Goal: Answer question/provide support: Share knowledge or assist other users

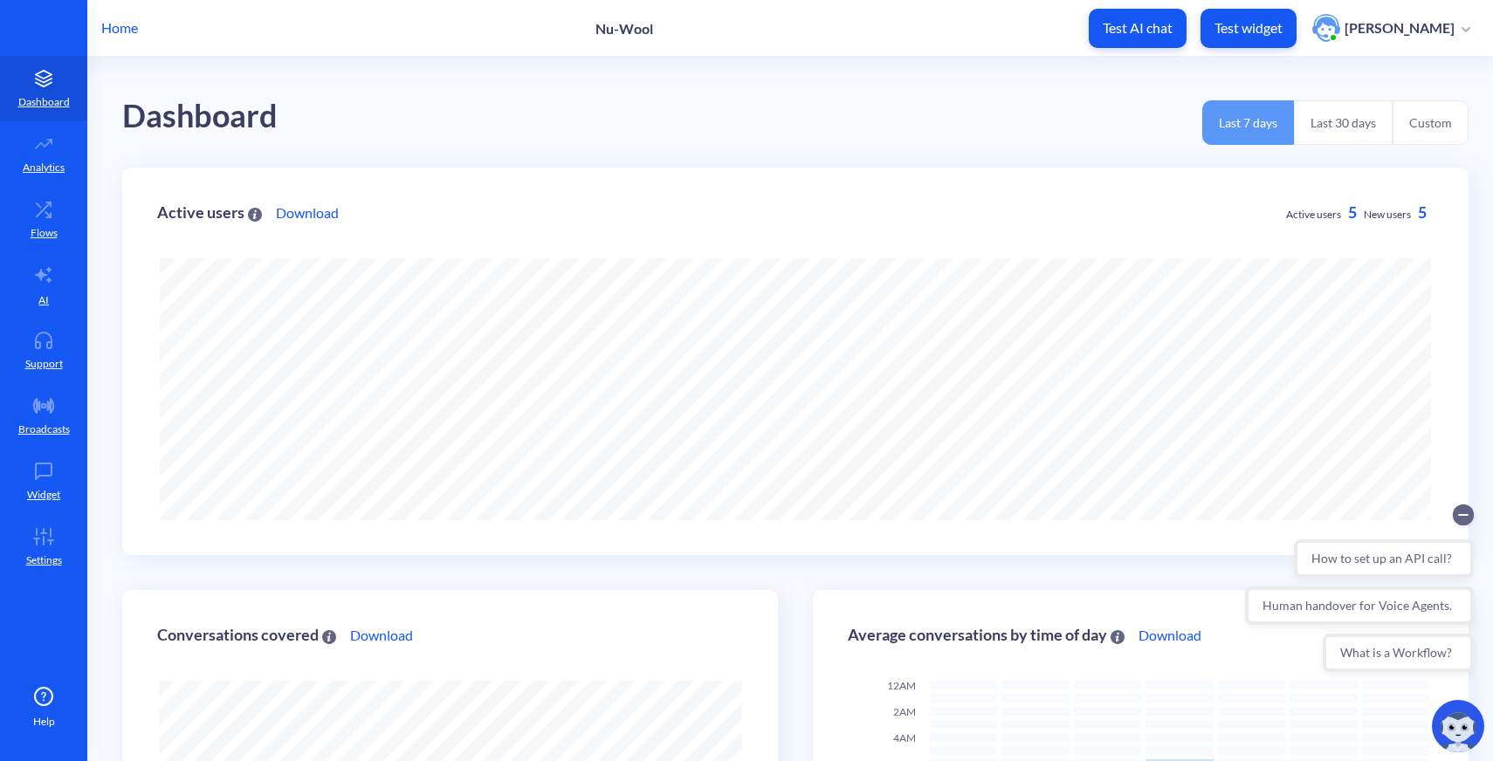
scroll to position [761, 1493]
click at [130, 24] on p "Home" at bounding box center [119, 27] width 37 height 21
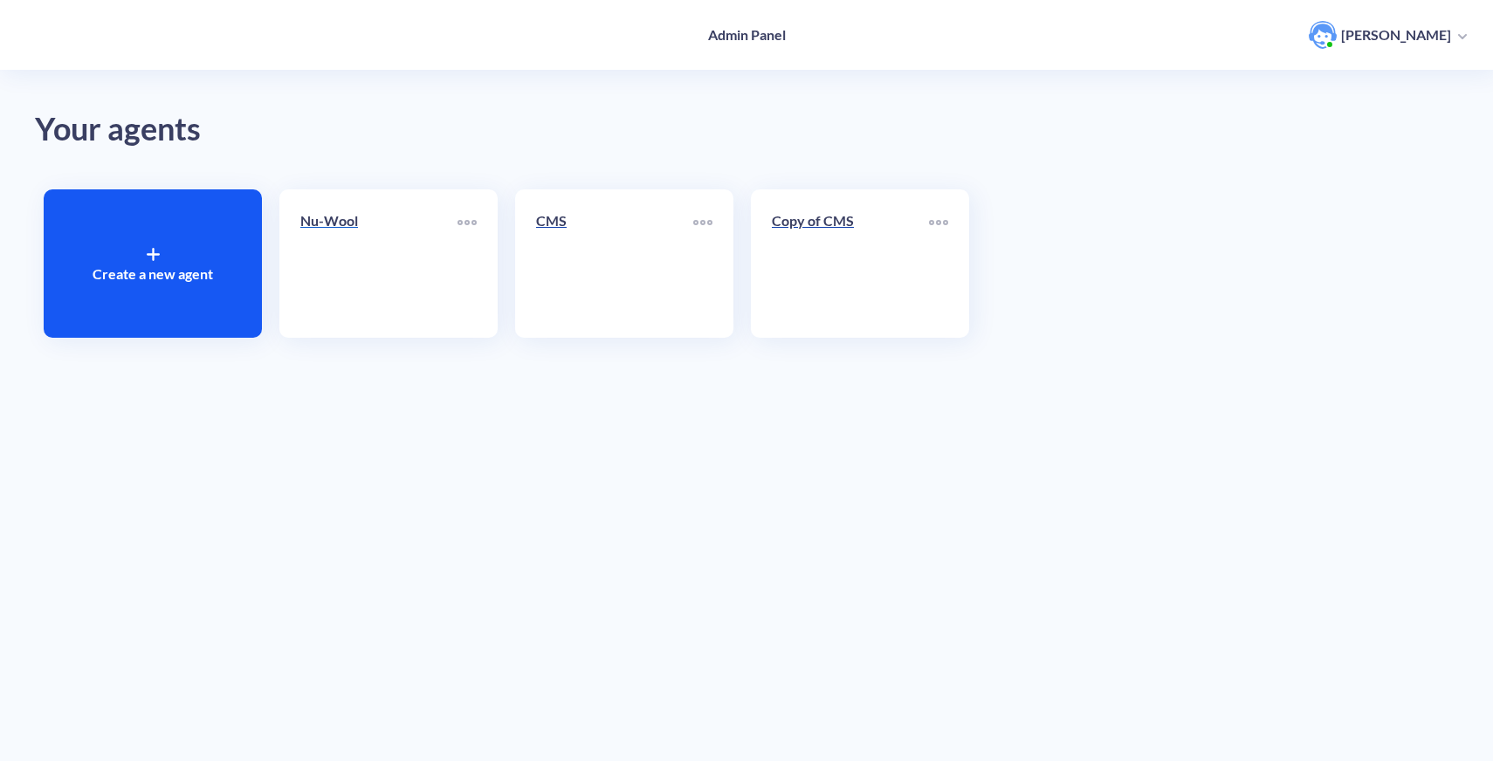
click at [382, 290] on link "Nu-Wool" at bounding box center [378, 263] width 157 height 107
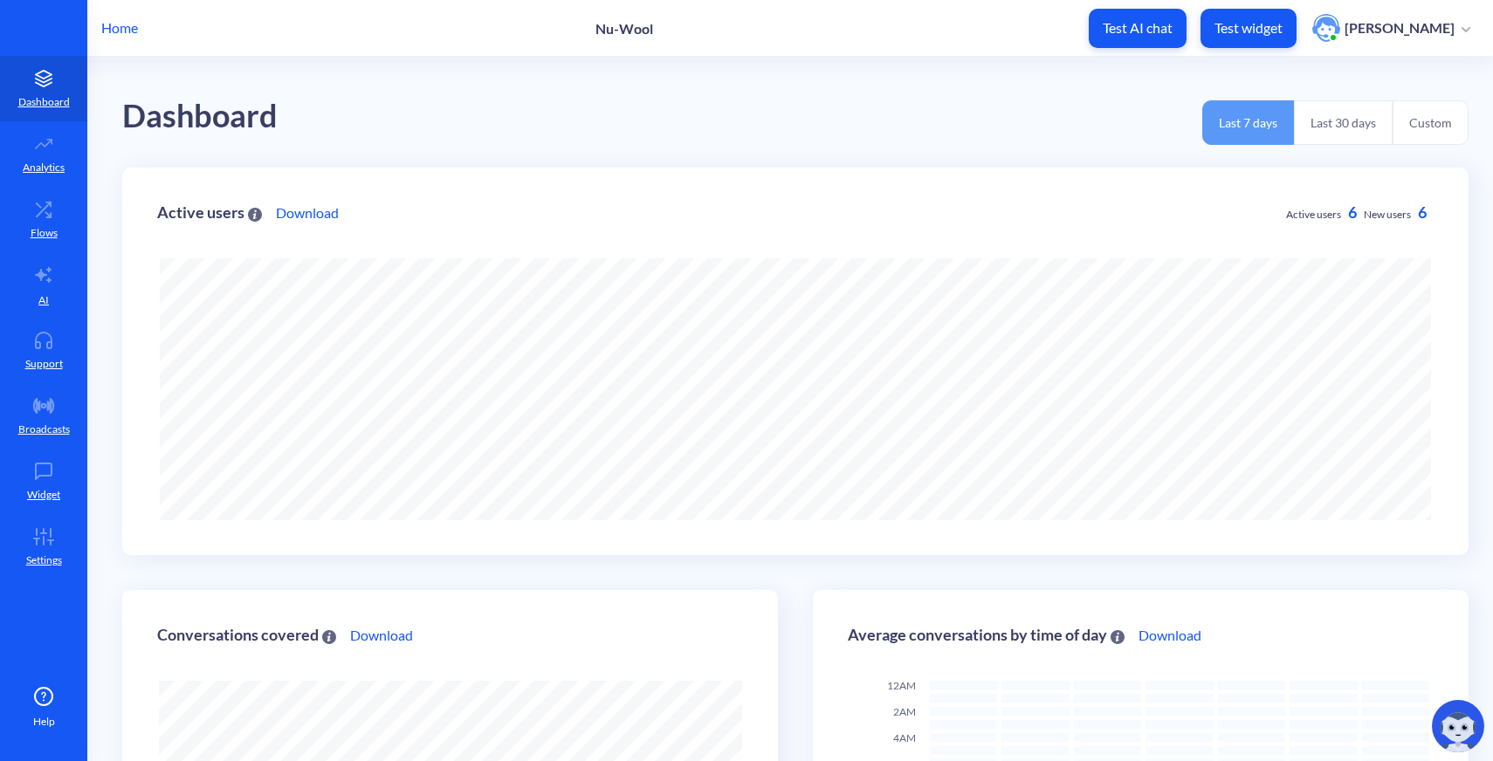
scroll to position [761, 1493]
click at [44, 356] on p "Support" at bounding box center [44, 364] width 38 height 16
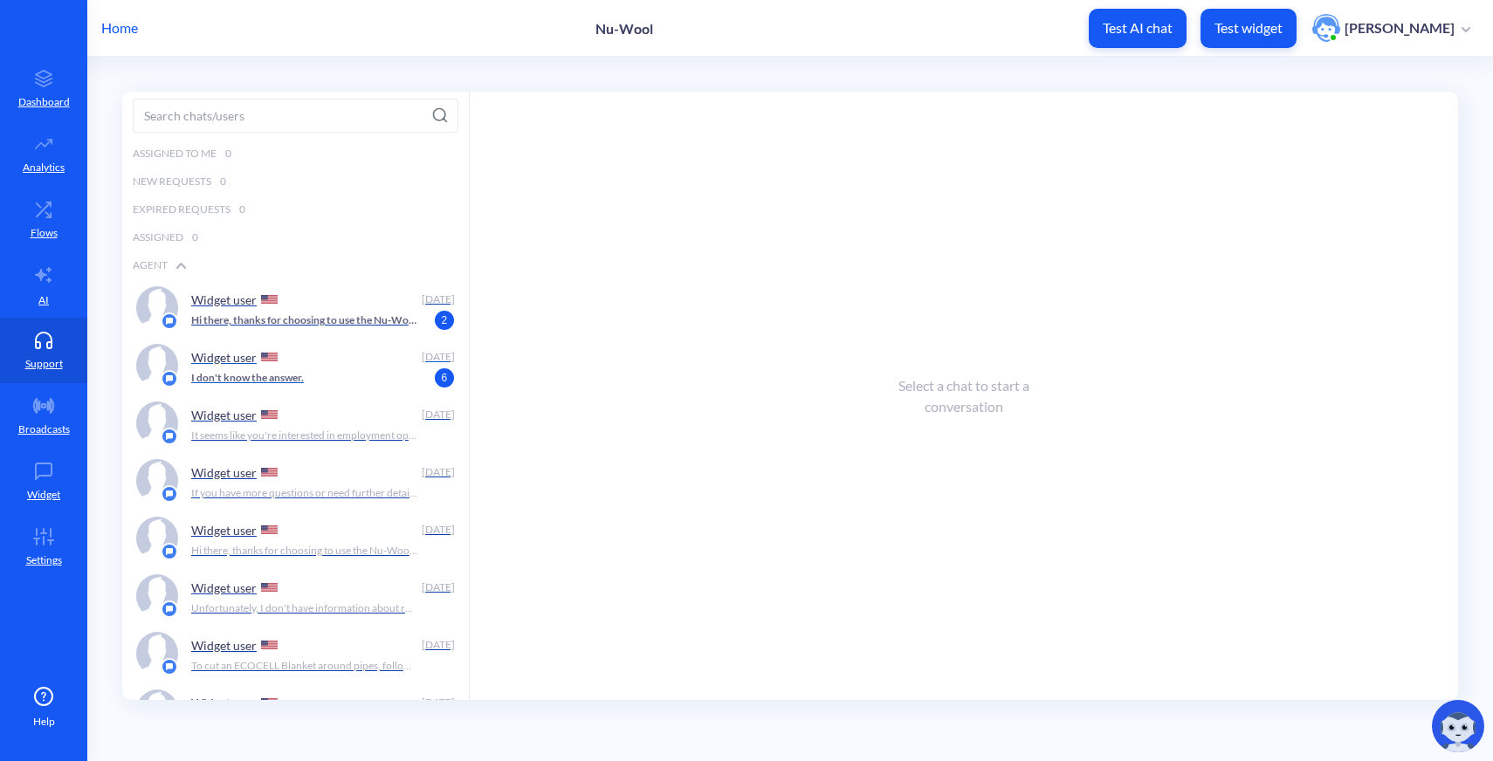
click at [301, 362] on div "Widget user" at bounding box center [303, 357] width 224 height 26
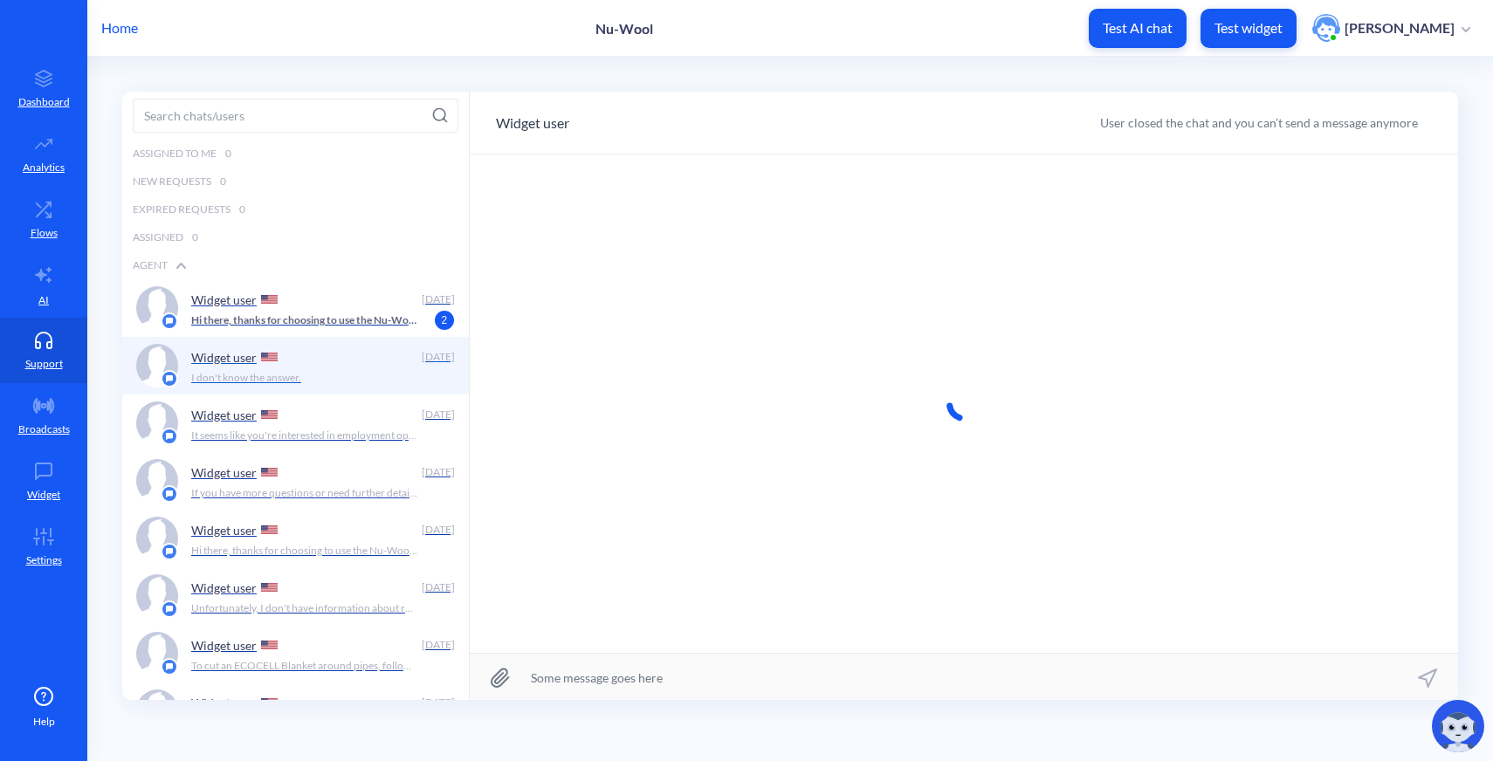
scroll to position [1, 0]
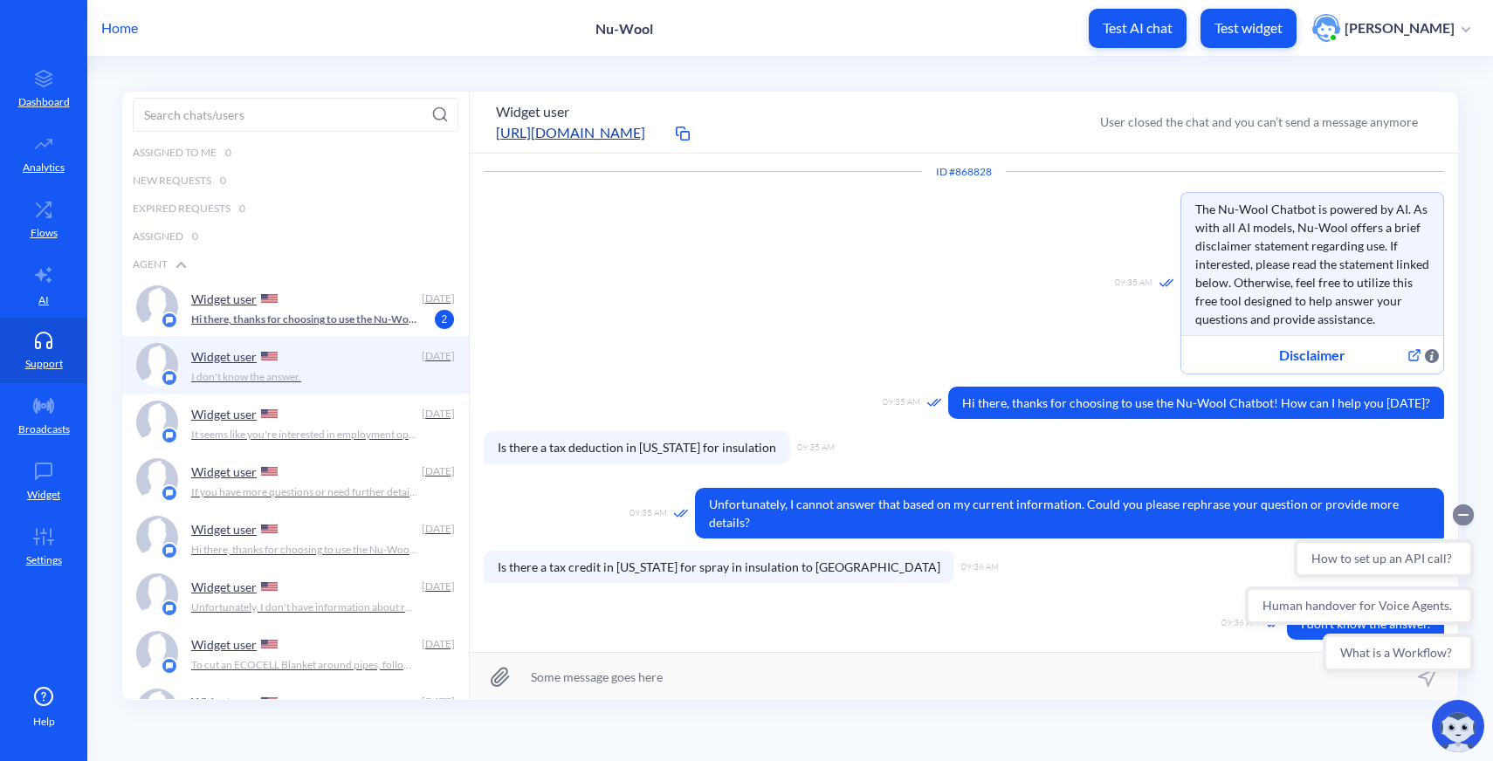
click at [1465, 515] on icon "Collapse conversation starters" at bounding box center [1463, 515] width 9 height 0
click at [286, 317] on p "Hi there, thanks for choosing to use the Nu-Wool Chatbot! How can I help you [D…" at bounding box center [304, 320] width 227 height 16
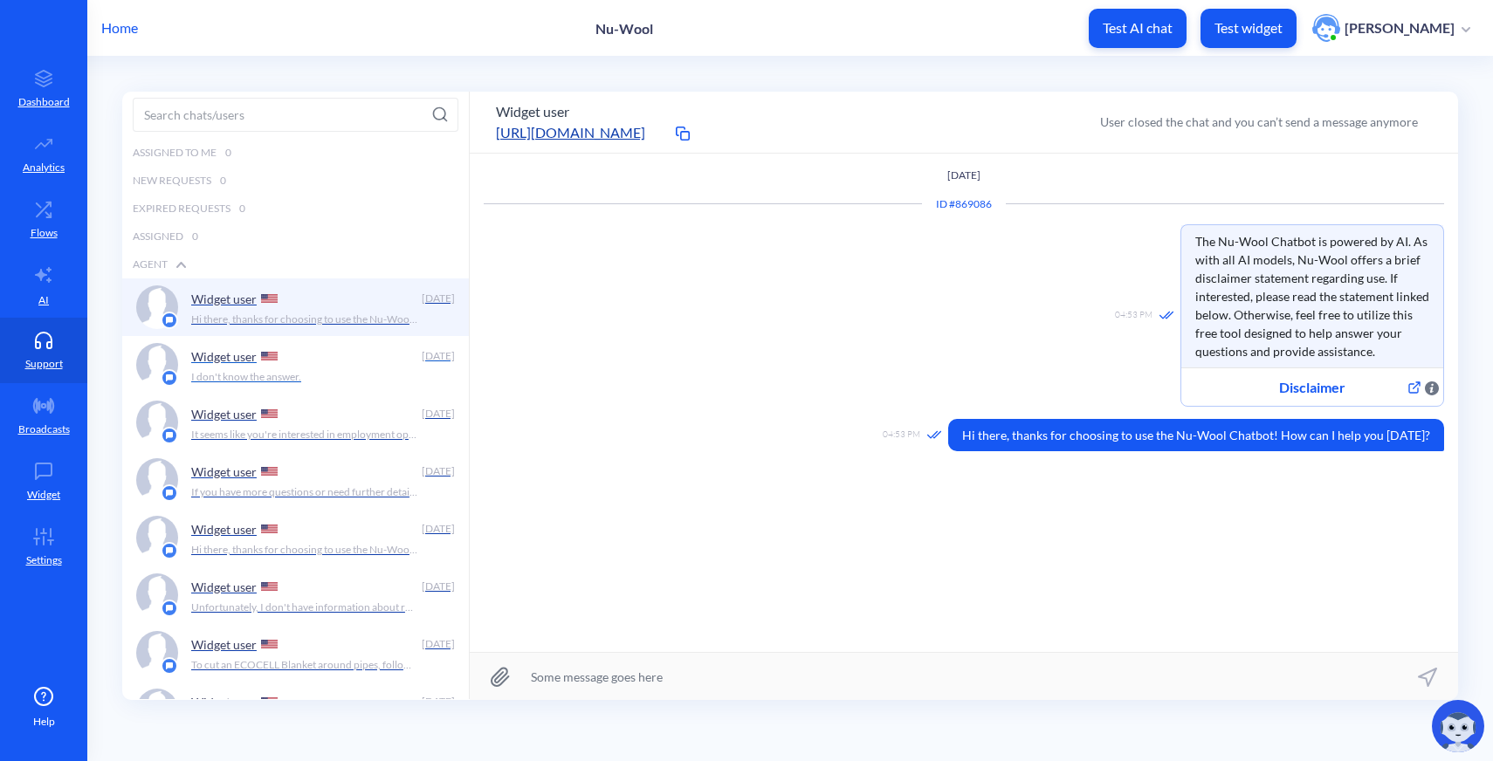
click at [265, 353] on img at bounding box center [269, 356] width 17 height 9
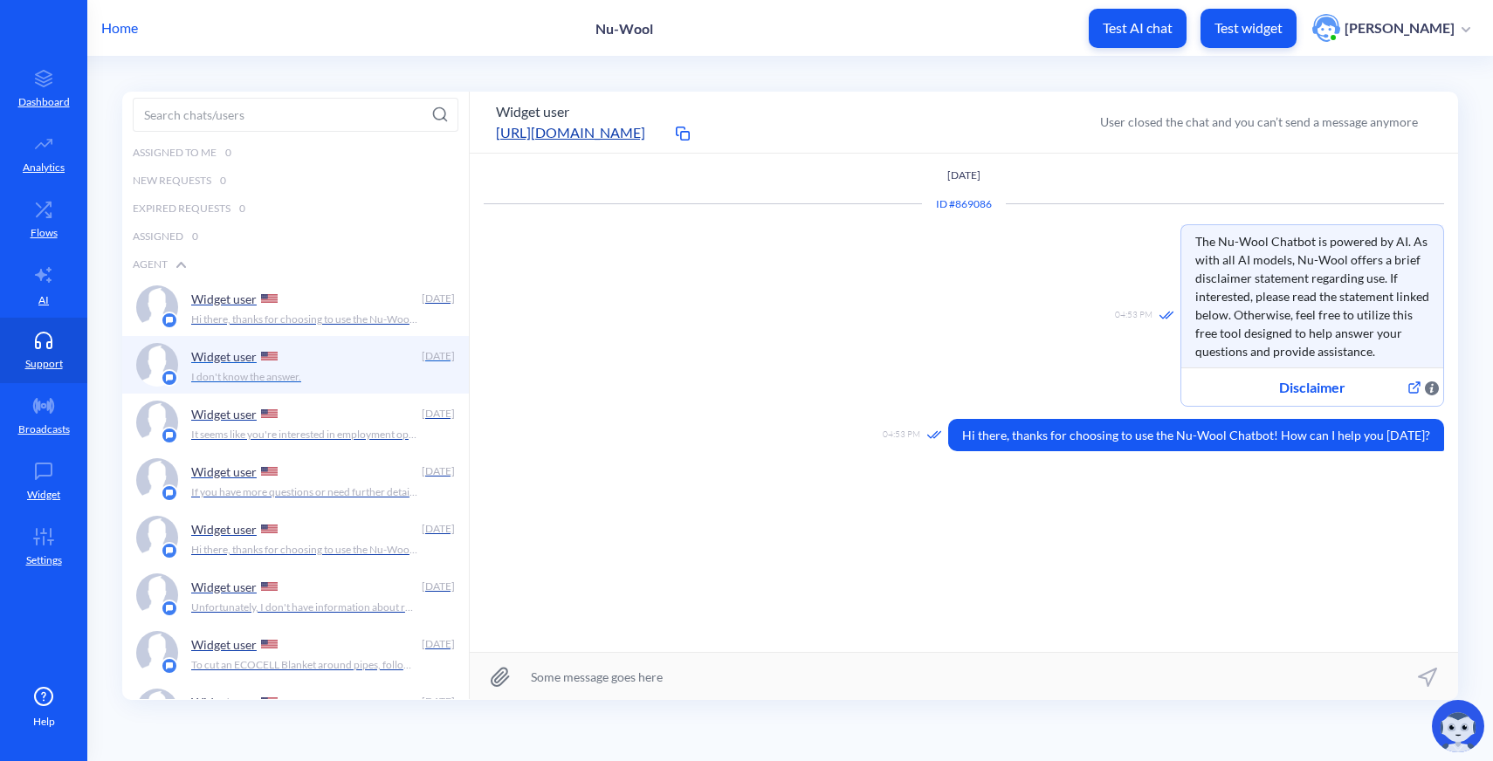
scroll to position [32, 0]
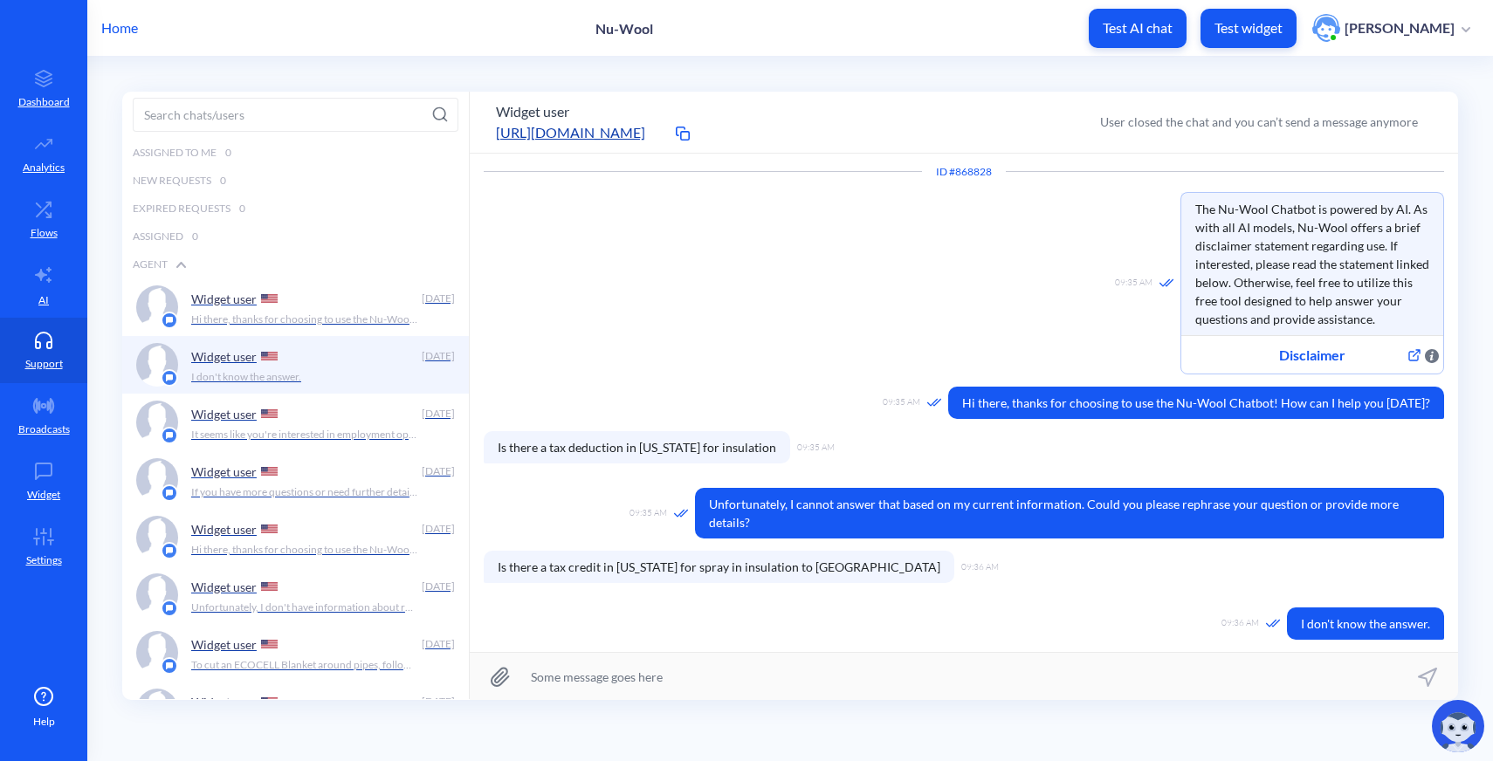
click at [109, 38] on p "Home" at bounding box center [119, 27] width 37 height 21
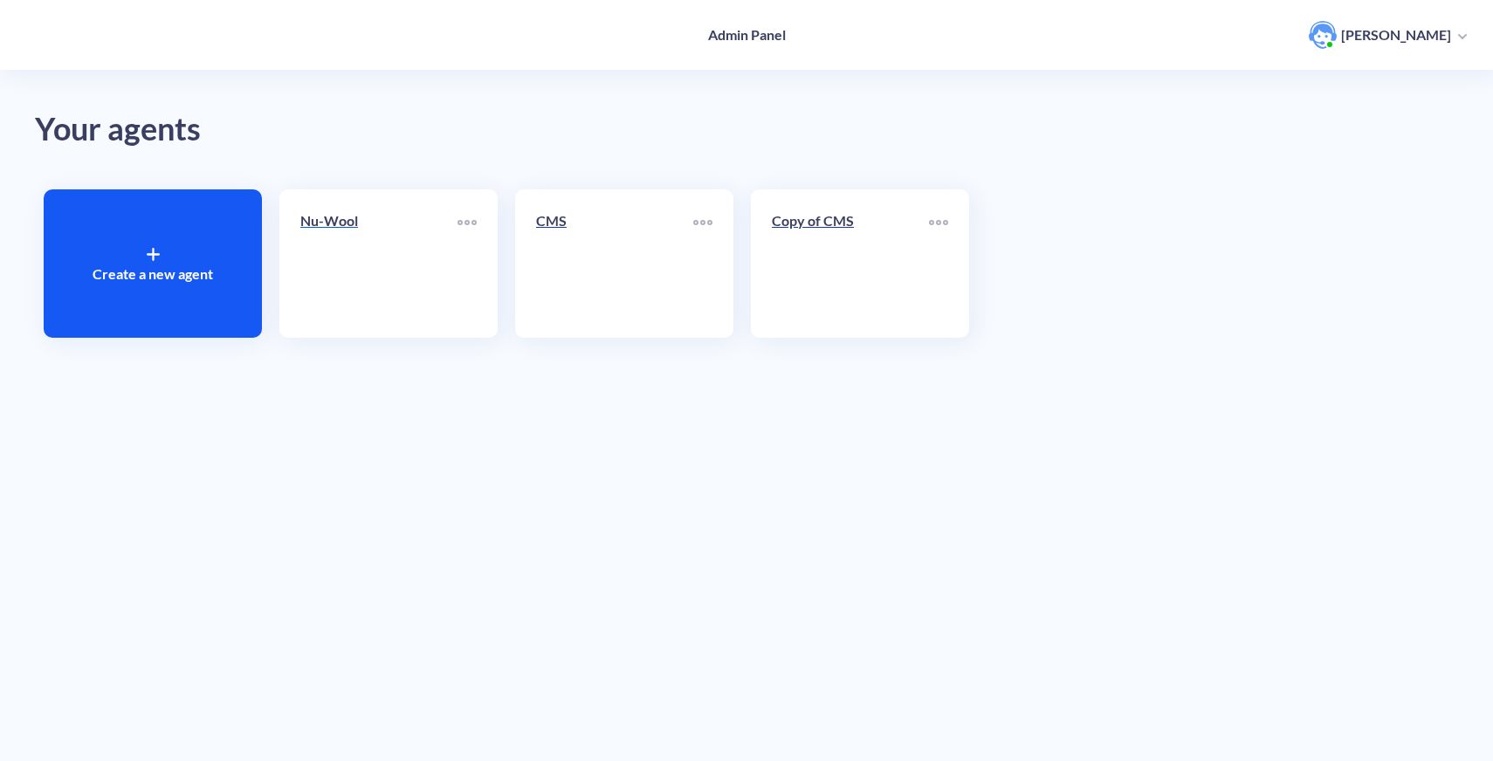
click at [398, 283] on link "Nu-Wool" at bounding box center [378, 263] width 157 height 107
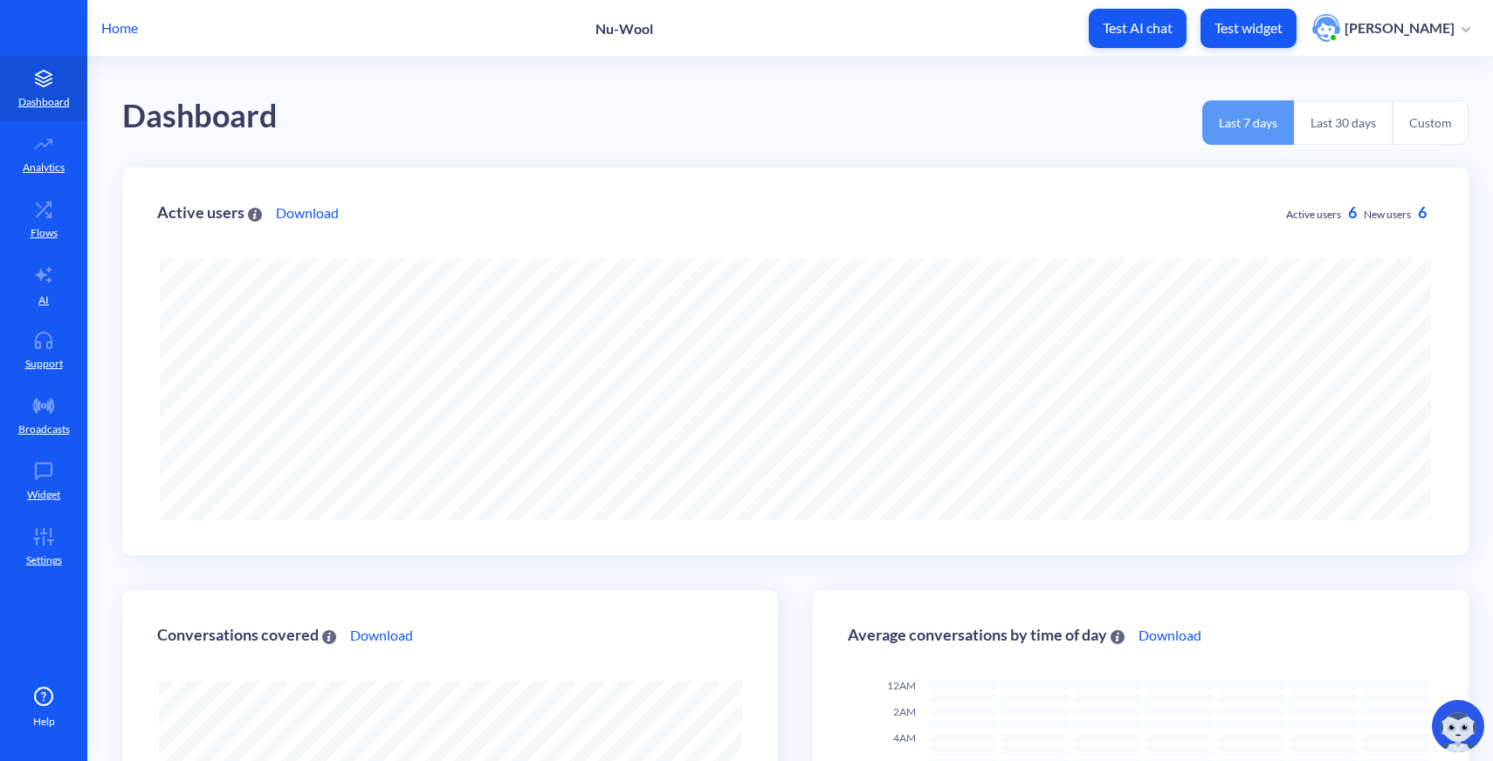
click at [122, 29] on p "Home" at bounding box center [119, 27] width 37 height 21
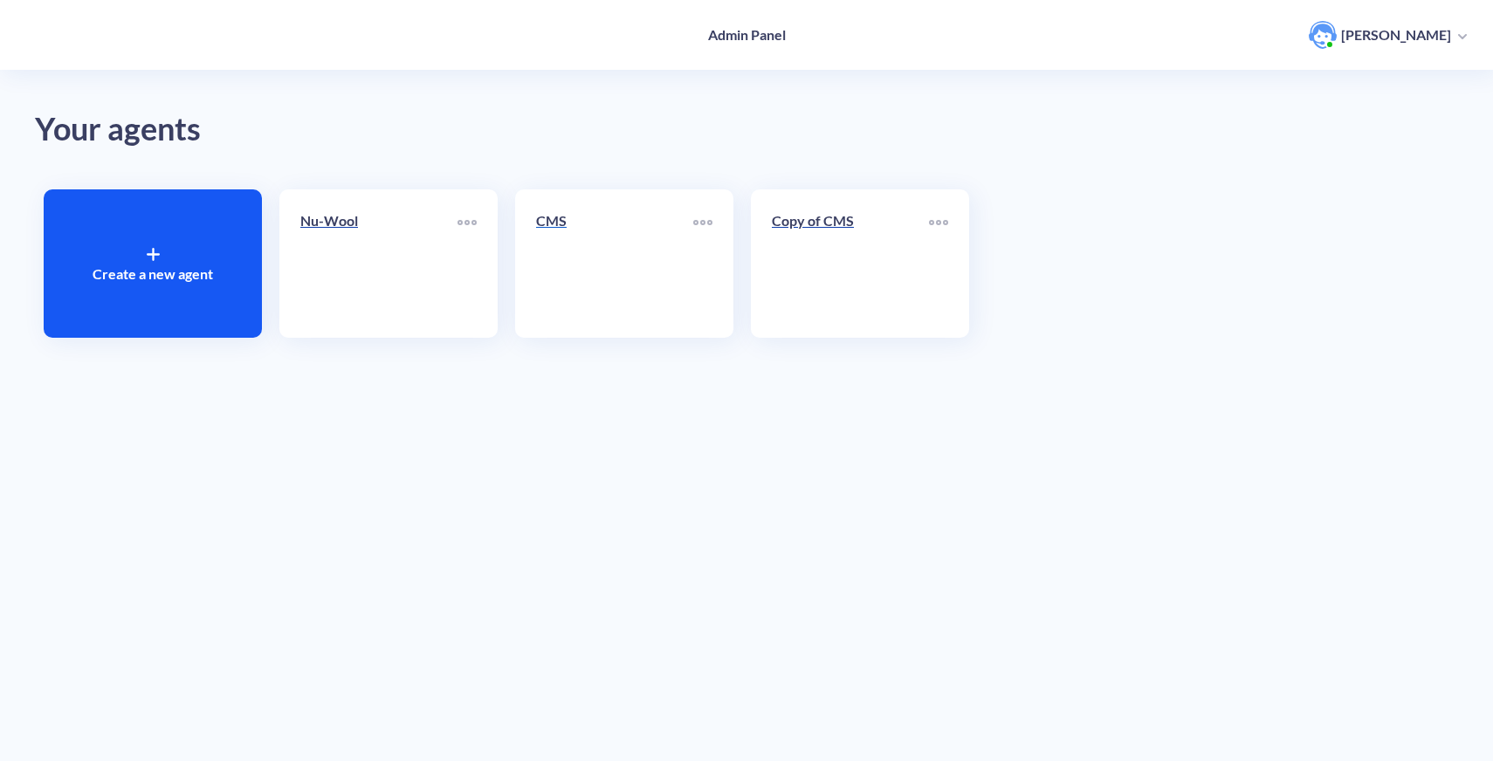
click at [571, 272] on link "CMS" at bounding box center [614, 263] width 157 height 107
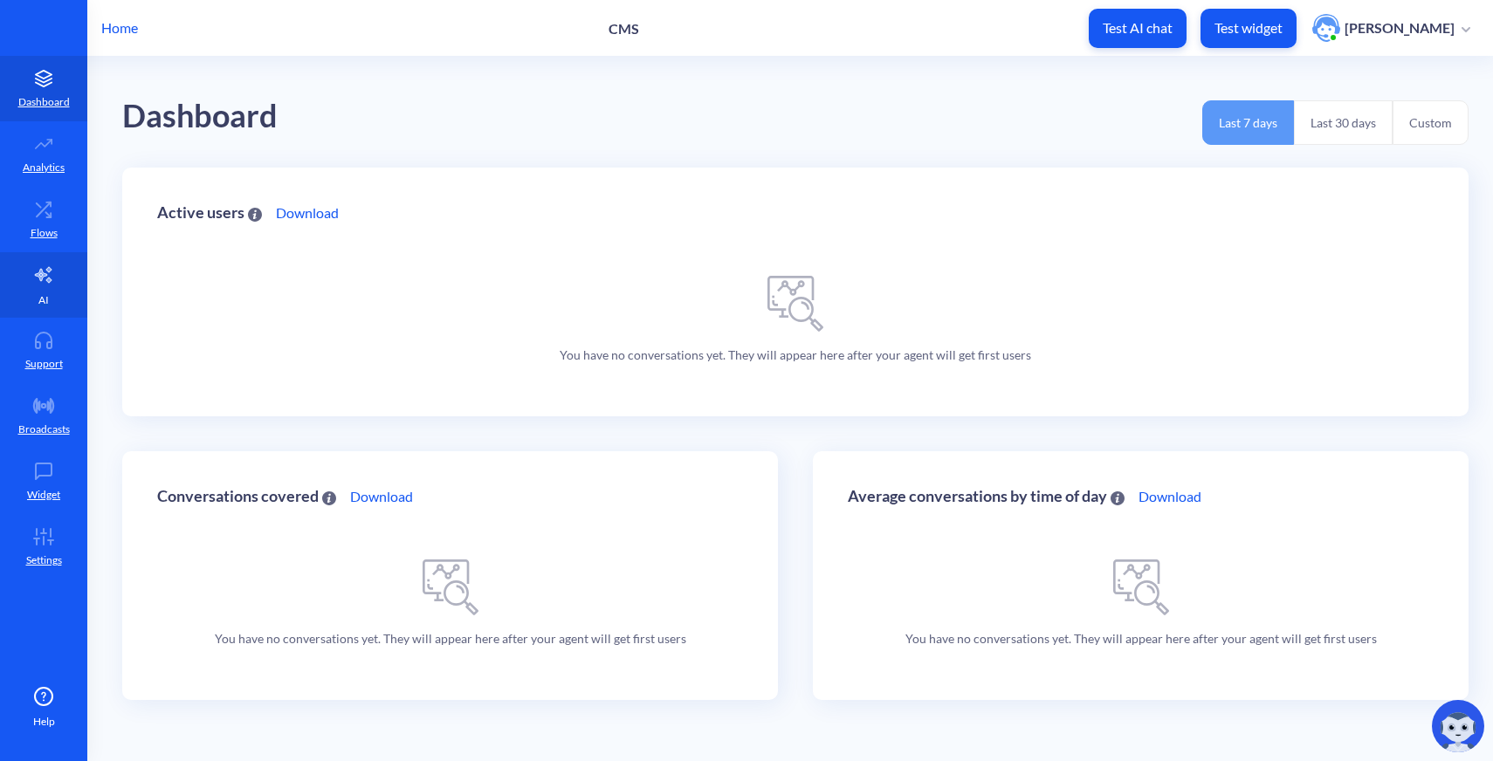
click at [52, 298] on link "AI" at bounding box center [43, 284] width 87 height 65
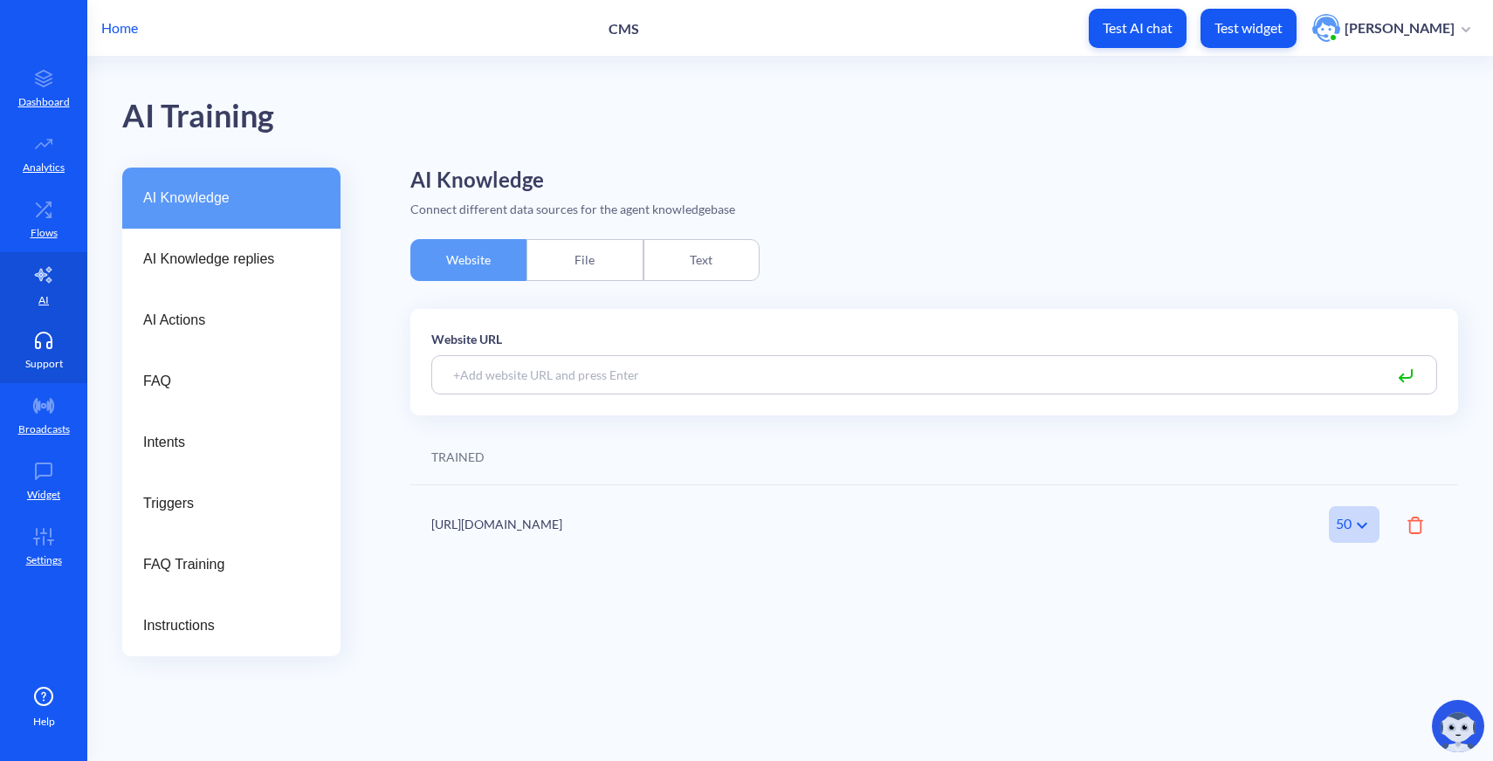
click at [52, 358] on p "Support" at bounding box center [44, 364] width 38 height 16
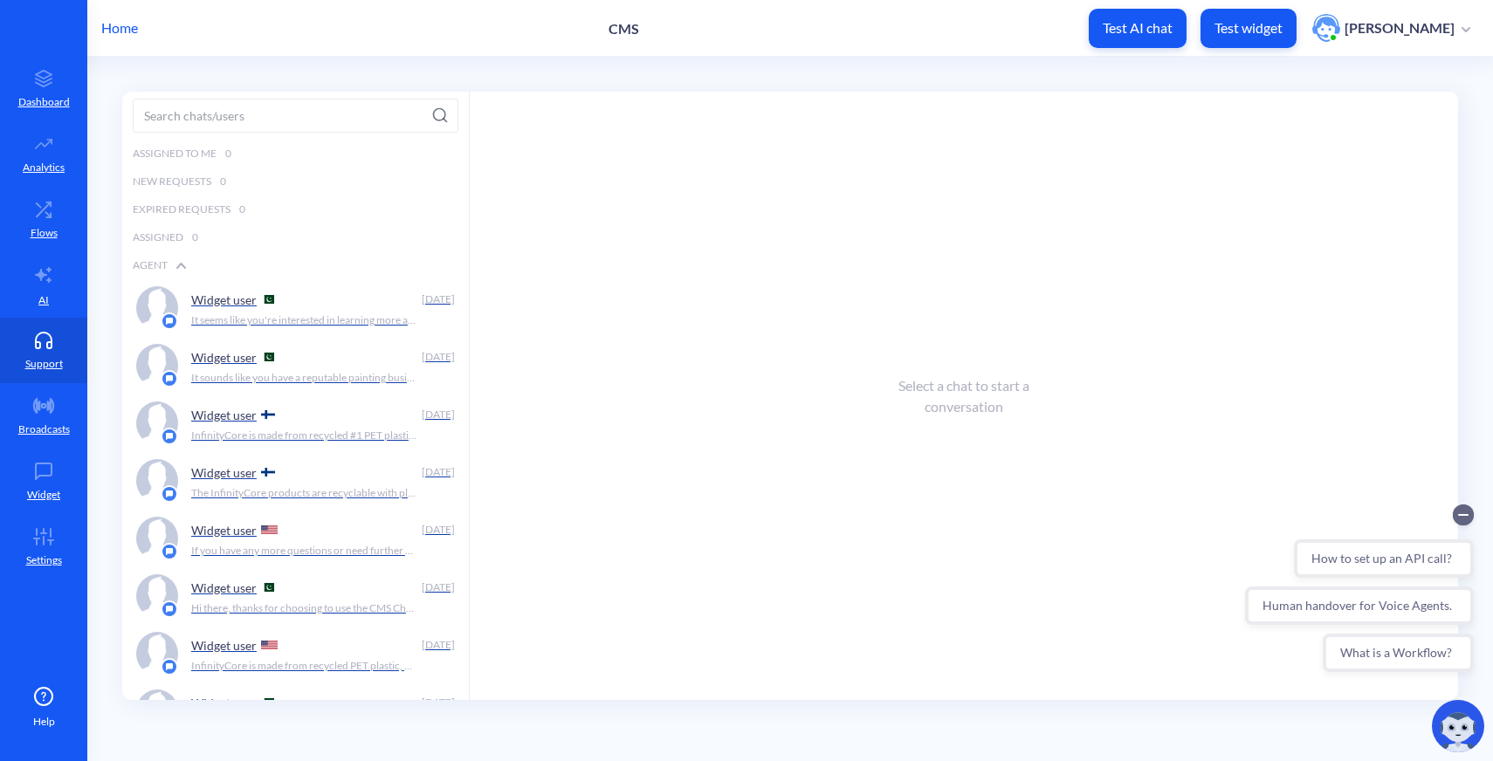
click at [126, 38] on div "Home CMS Test AI chat Test widget [PERSON_NAME]" at bounding box center [746, 28] width 1493 height 56
click at [124, 32] on p "Home" at bounding box center [119, 27] width 37 height 21
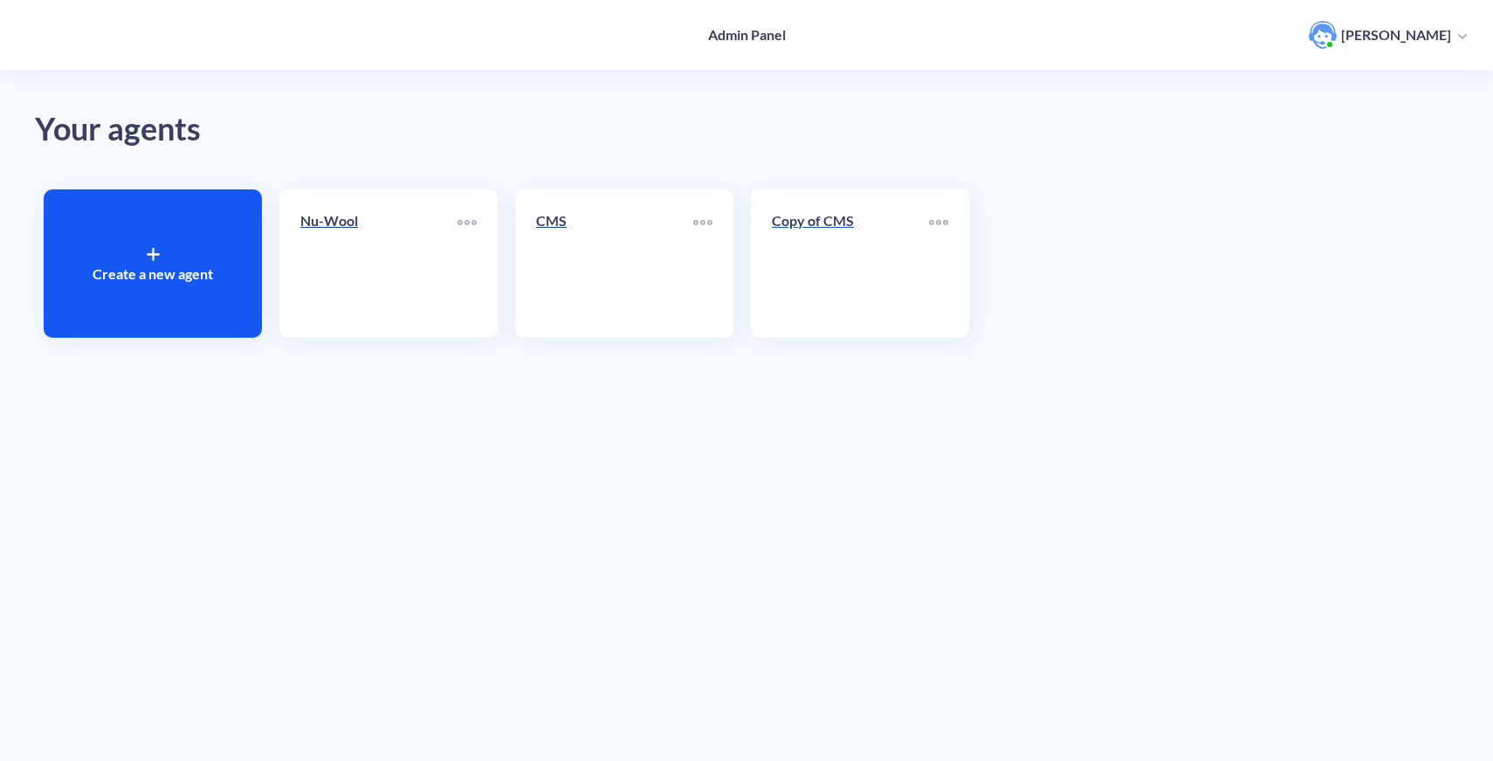
click at [829, 284] on link "Copy of CMS" at bounding box center [850, 263] width 157 height 107
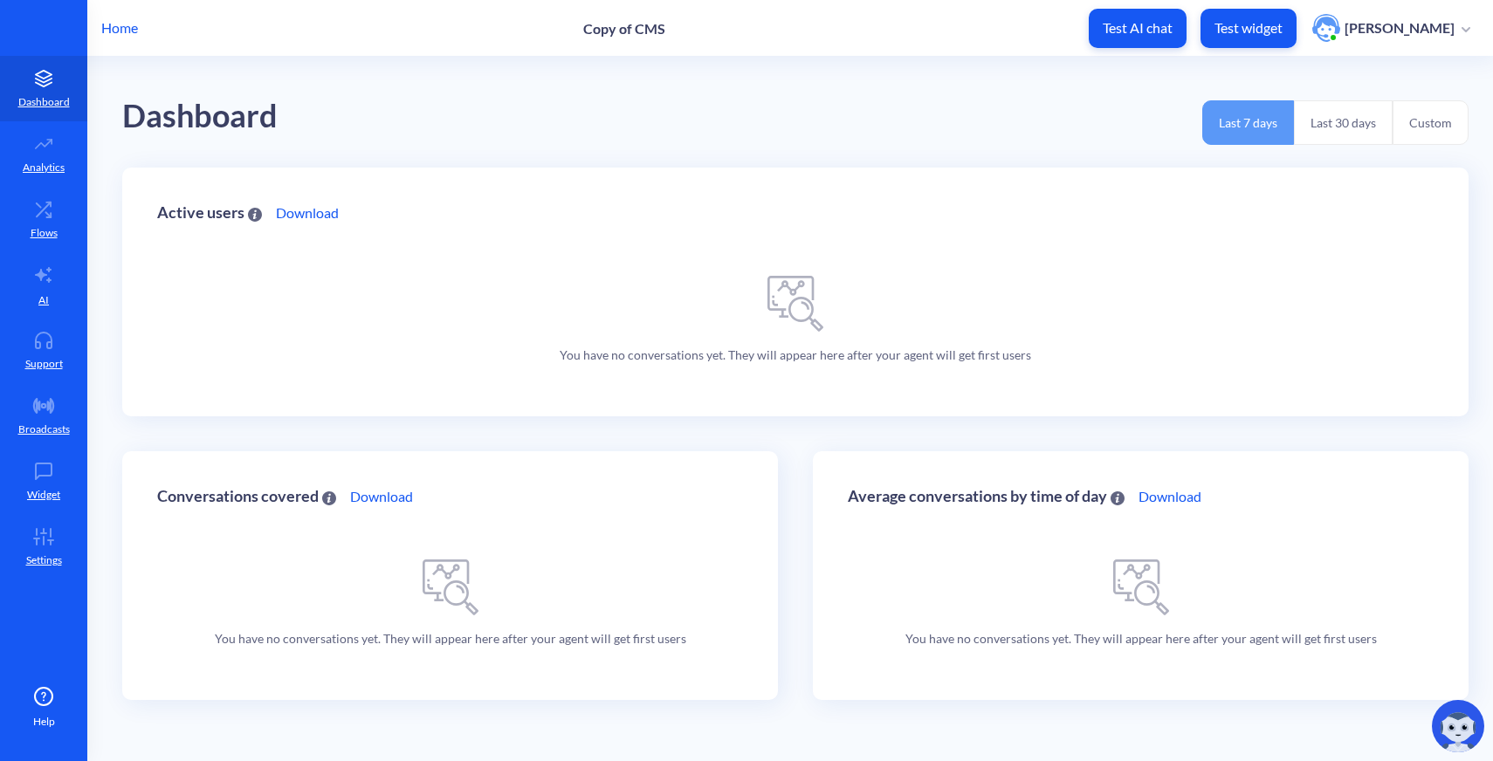
click at [132, 30] on p "Home" at bounding box center [119, 27] width 37 height 21
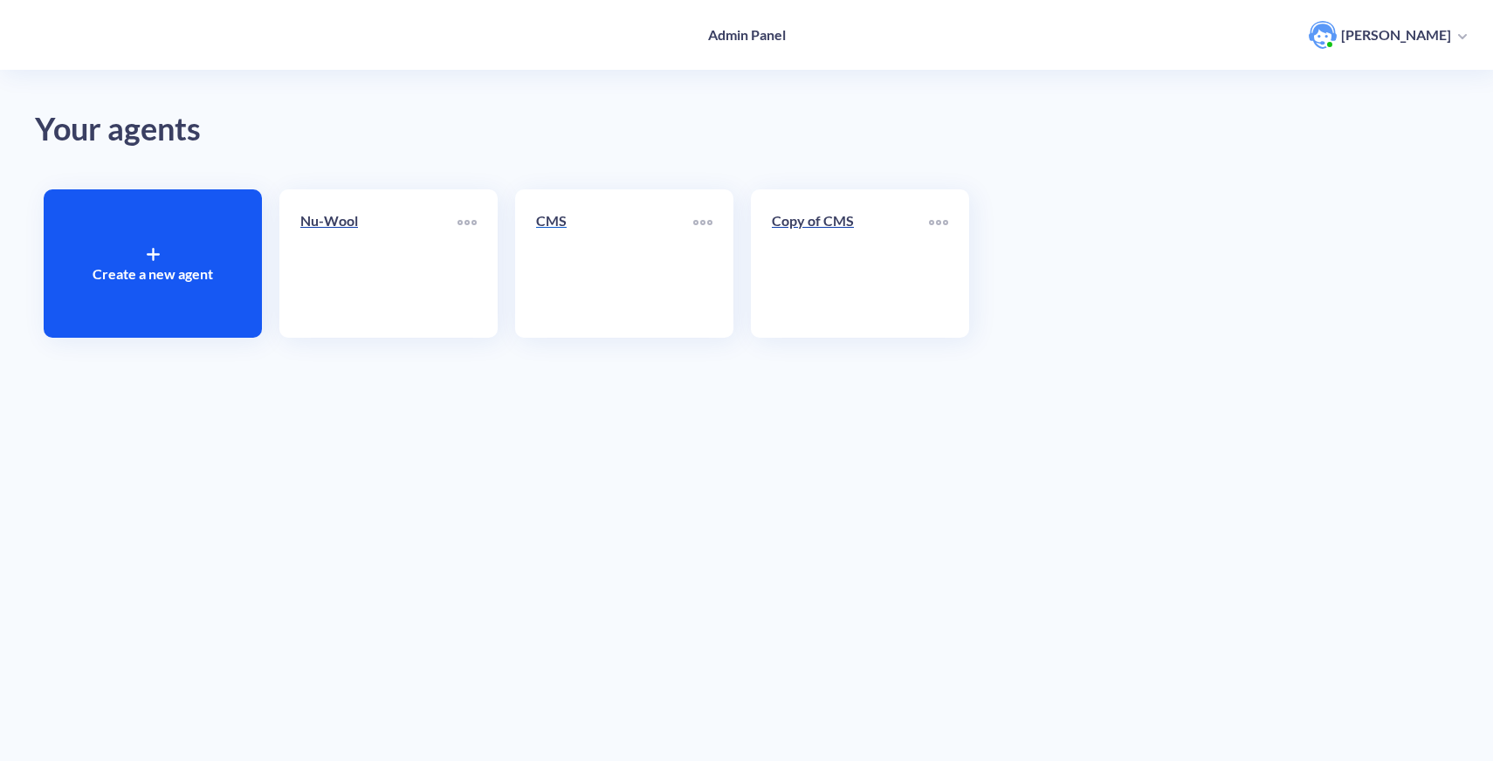
click at [646, 278] on link "CMS" at bounding box center [614, 263] width 157 height 107
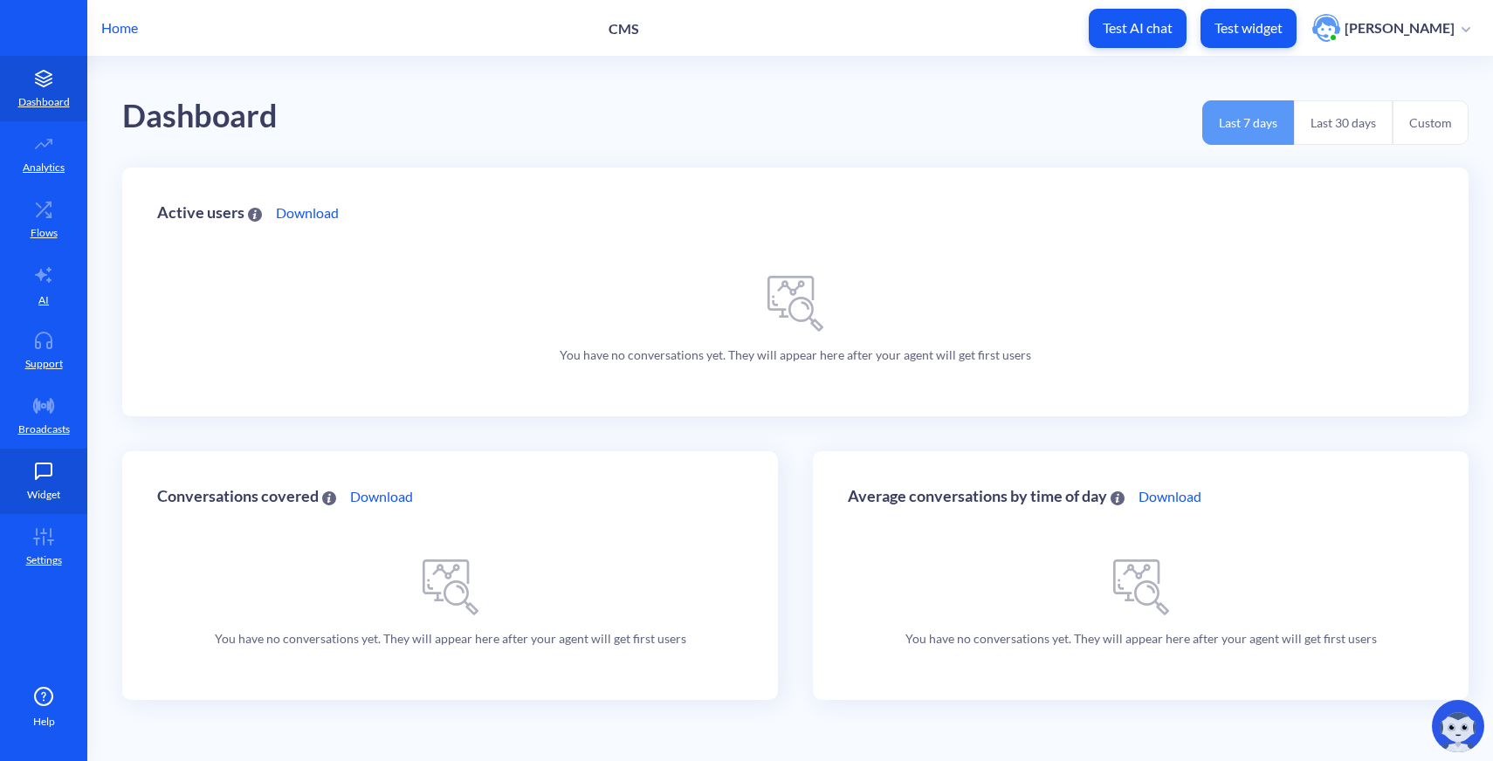
click at [47, 474] on icon at bounding box center [44, 472] width 16 height 16
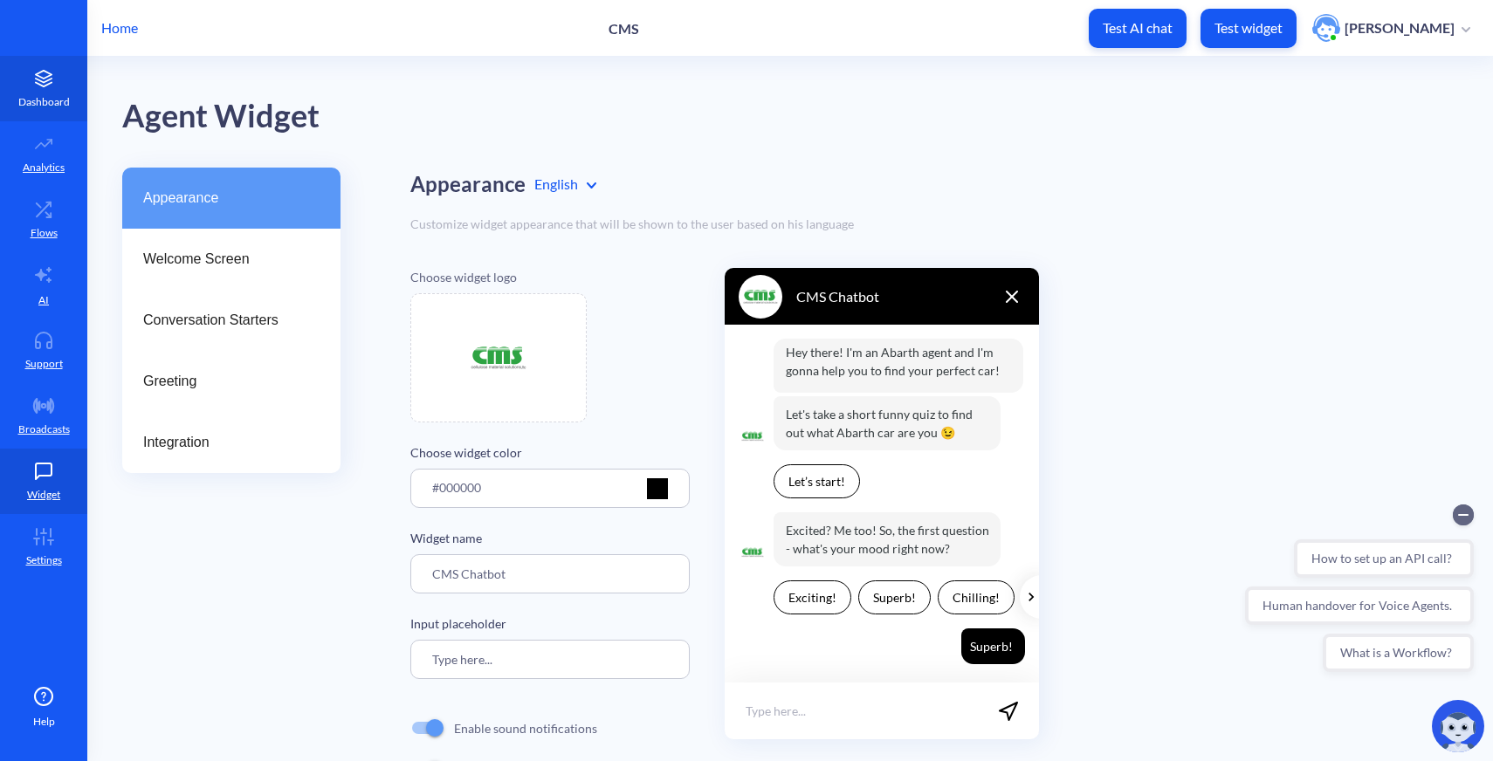
click at [37, 87] on link "Dashboard" at bounding box center [43, 88] width 87 height 65
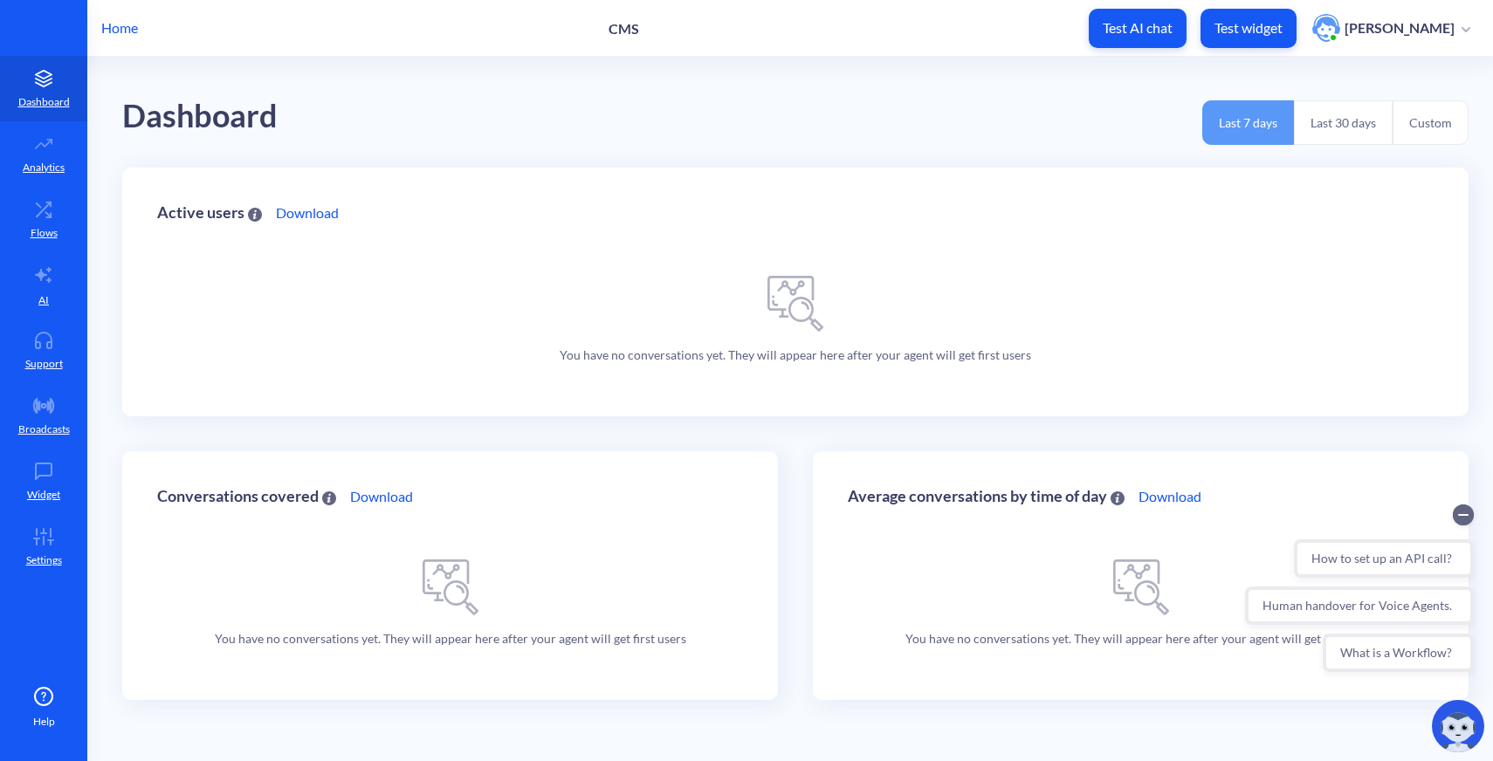
click at [111, 30] on p "Home" at bounding box center [119, 27] width 37 height 21
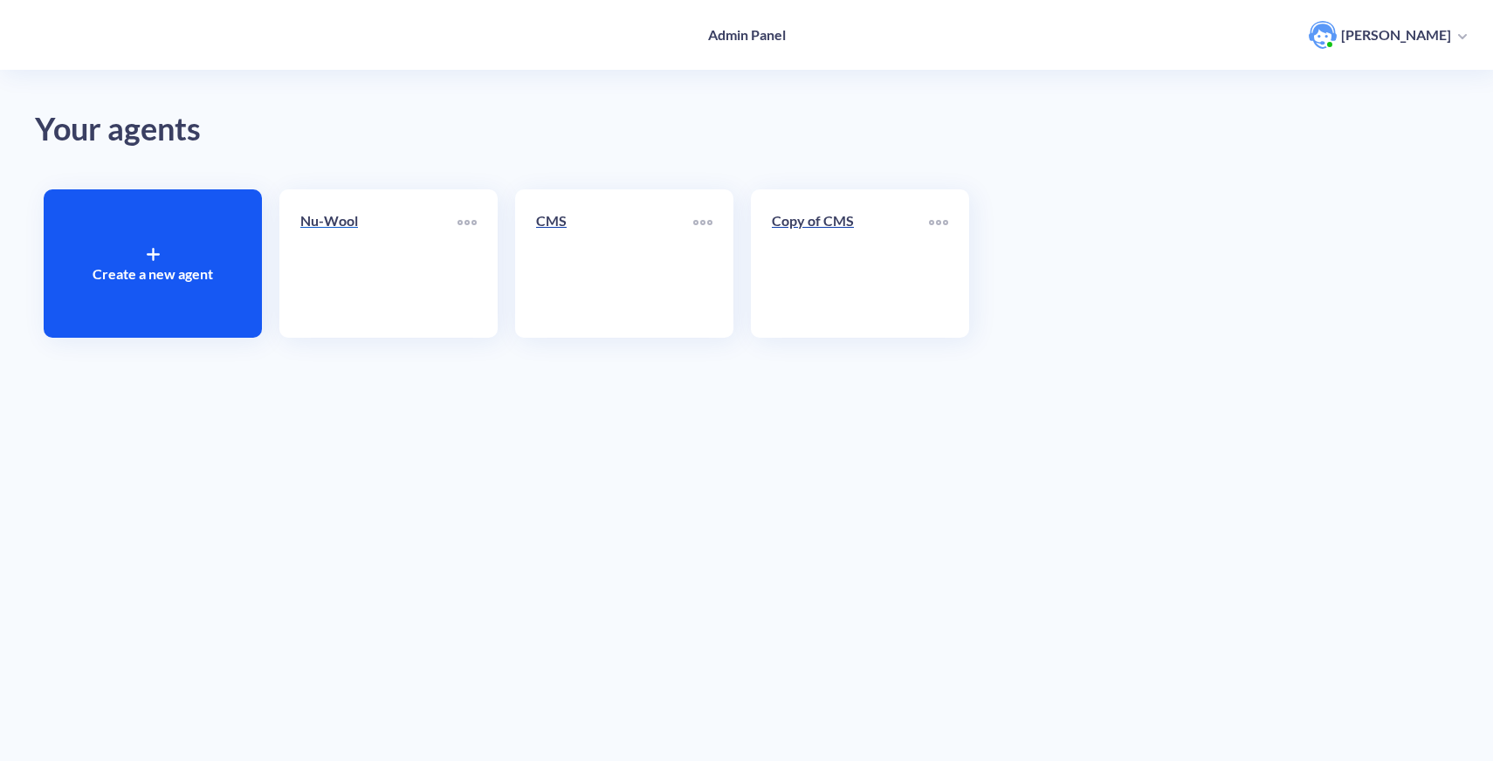
click at [444, 276] on link "Nu-Wool" at bounding box center [378, 263] width 157 height 107
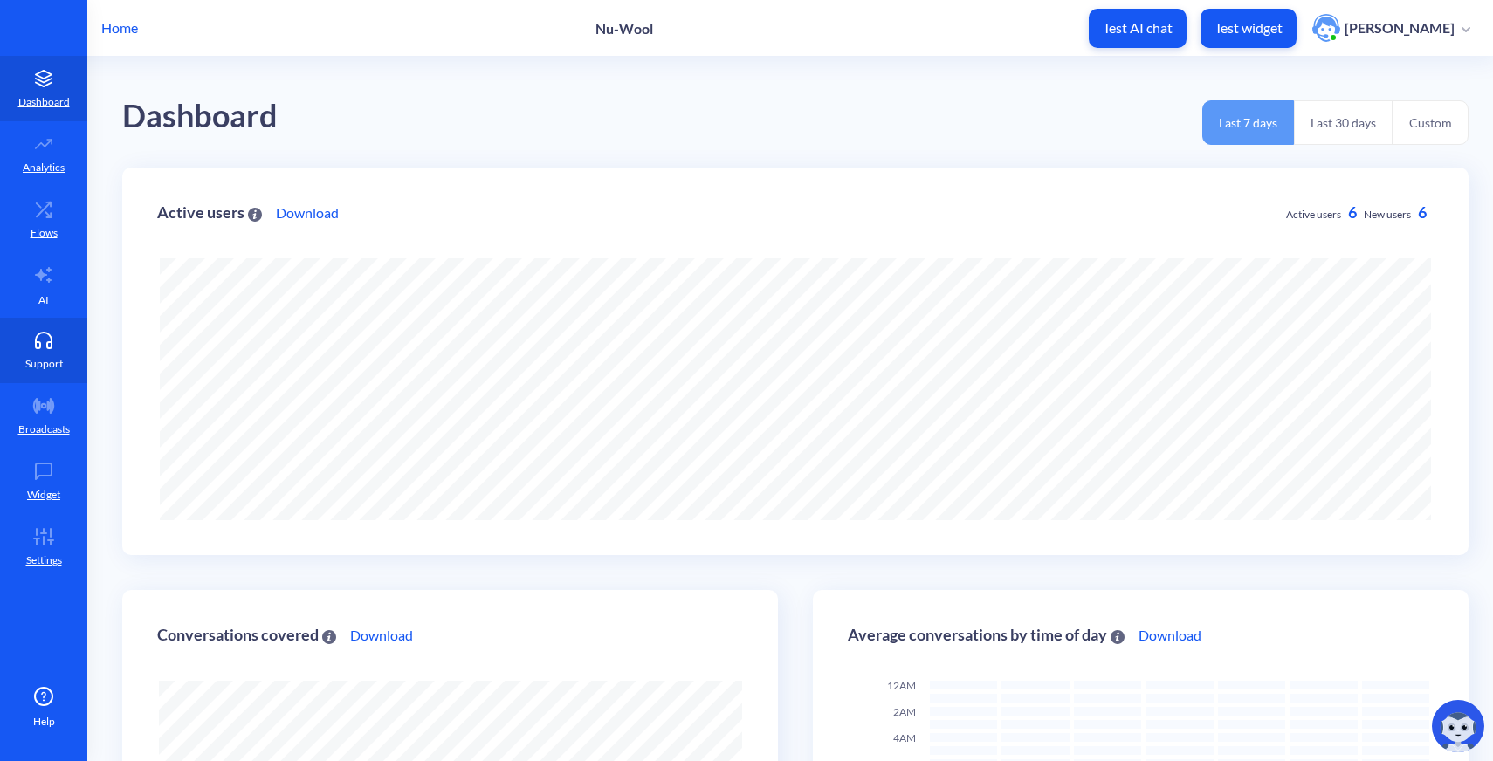
click at [44, 339] on icon at bounding box center [43, 340] width 35 height 17
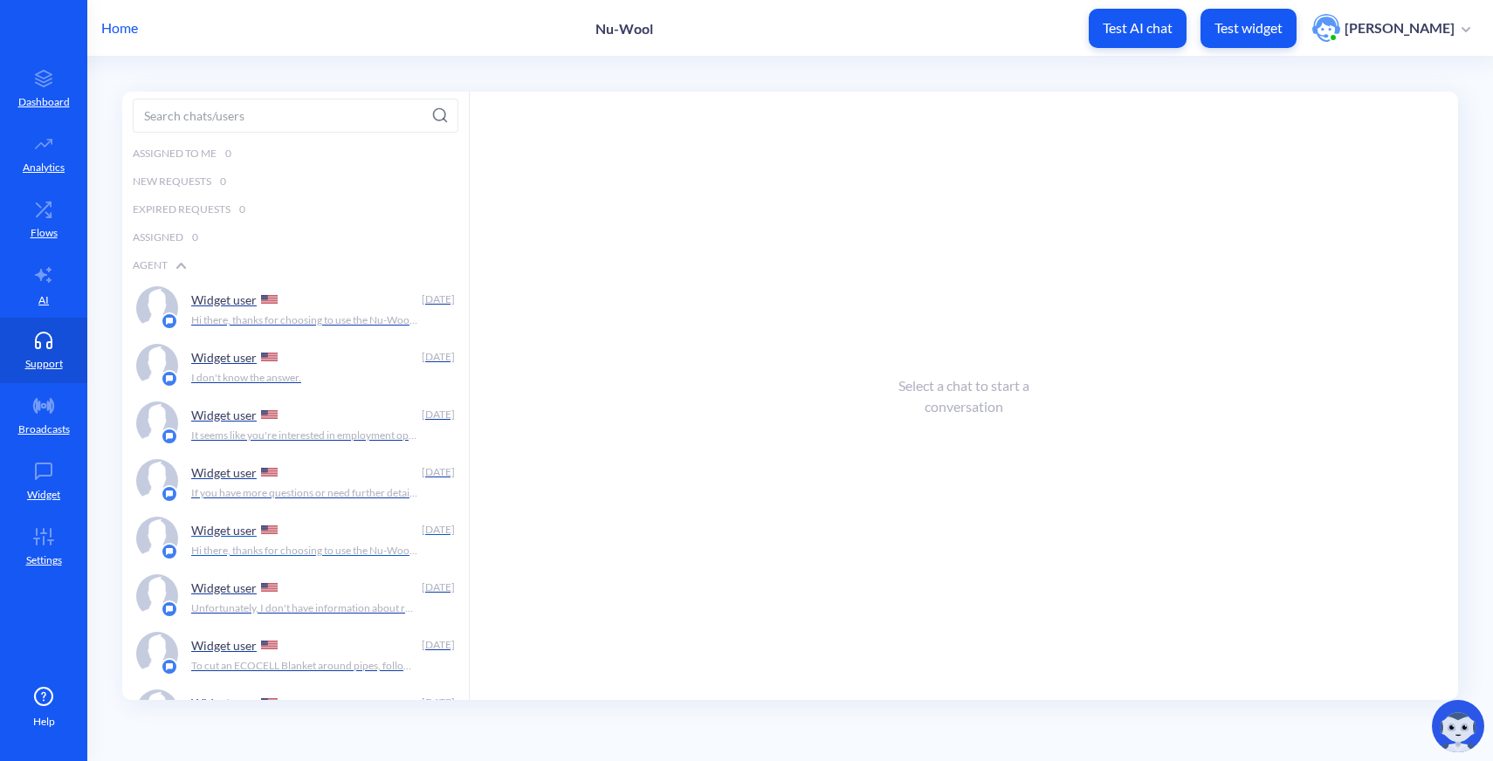
click at [334, 550] on p "Hi there, thanks for choosing to use the Nu-Wool Chatbot! How can I help you [D…" at bounding box center [304, 551] width 227 height 16
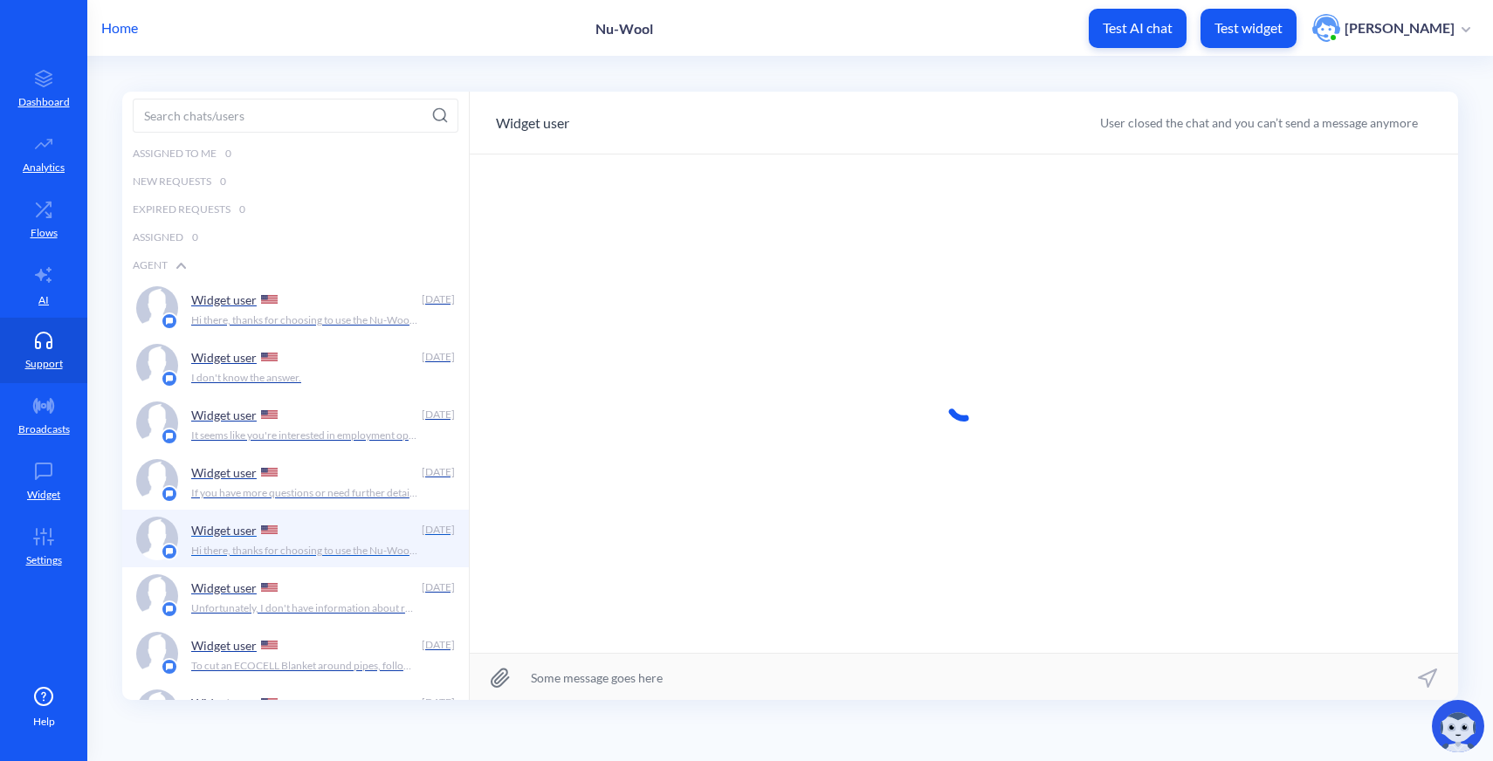
scroll to position [1, 0]
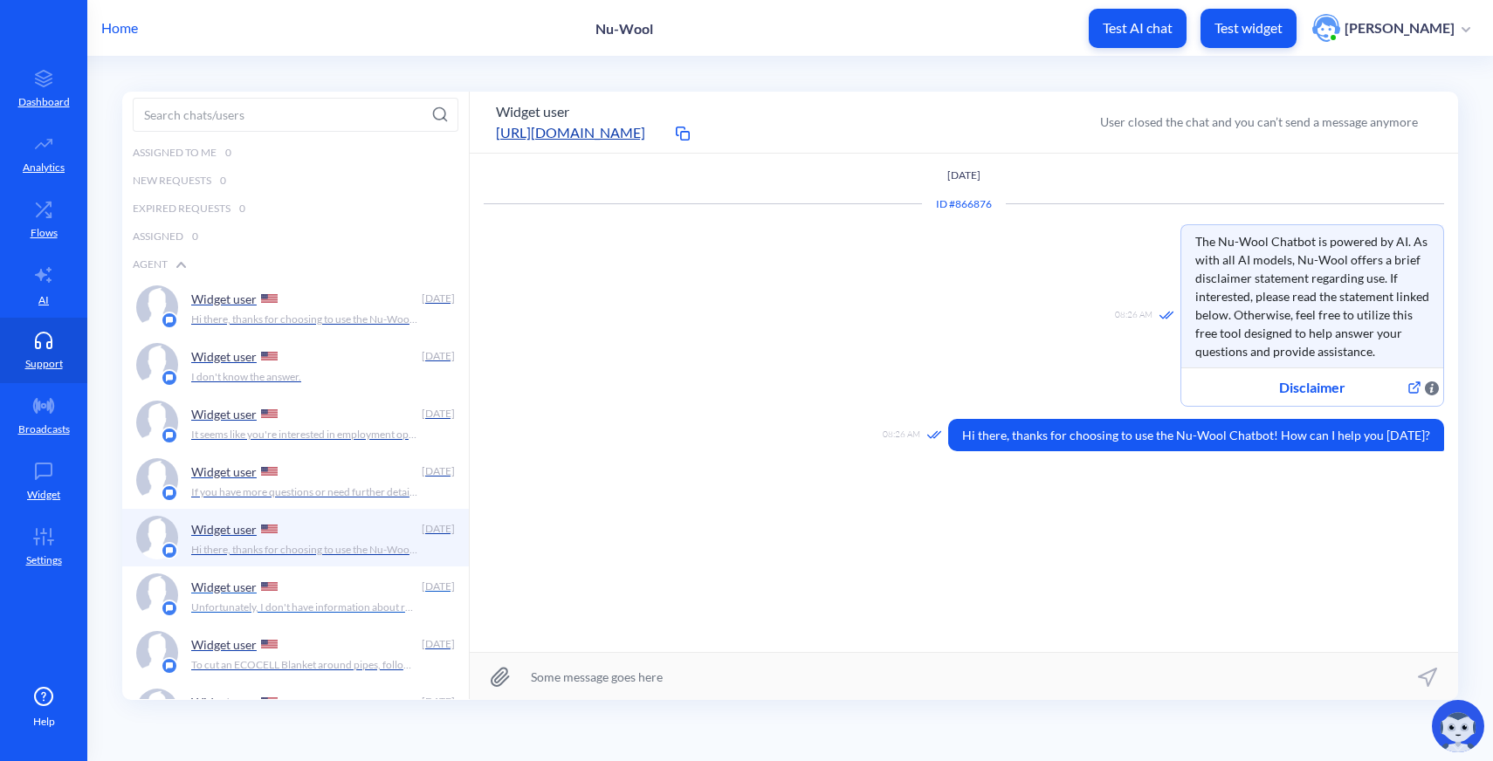
click at [331, 611] on p "Unfortunately, I don't have information about recycling cardboard boxes at Nu-W…" at bounding box center [304, 608] width 227 height 16
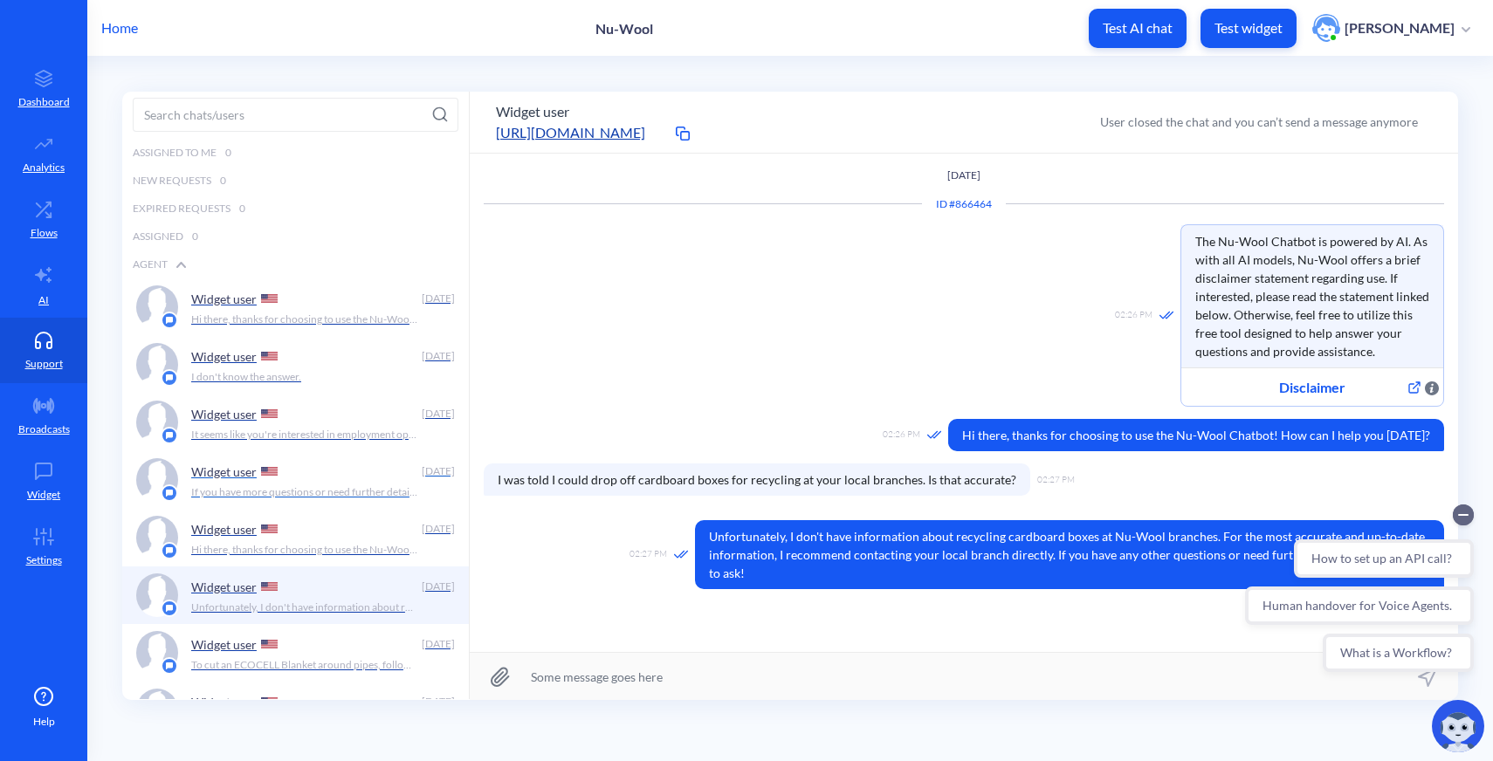
click at [334, 490] on p "If you have more questions or need further details, feel free to ask!" at bounding box center [304, 493] width 227 height 16
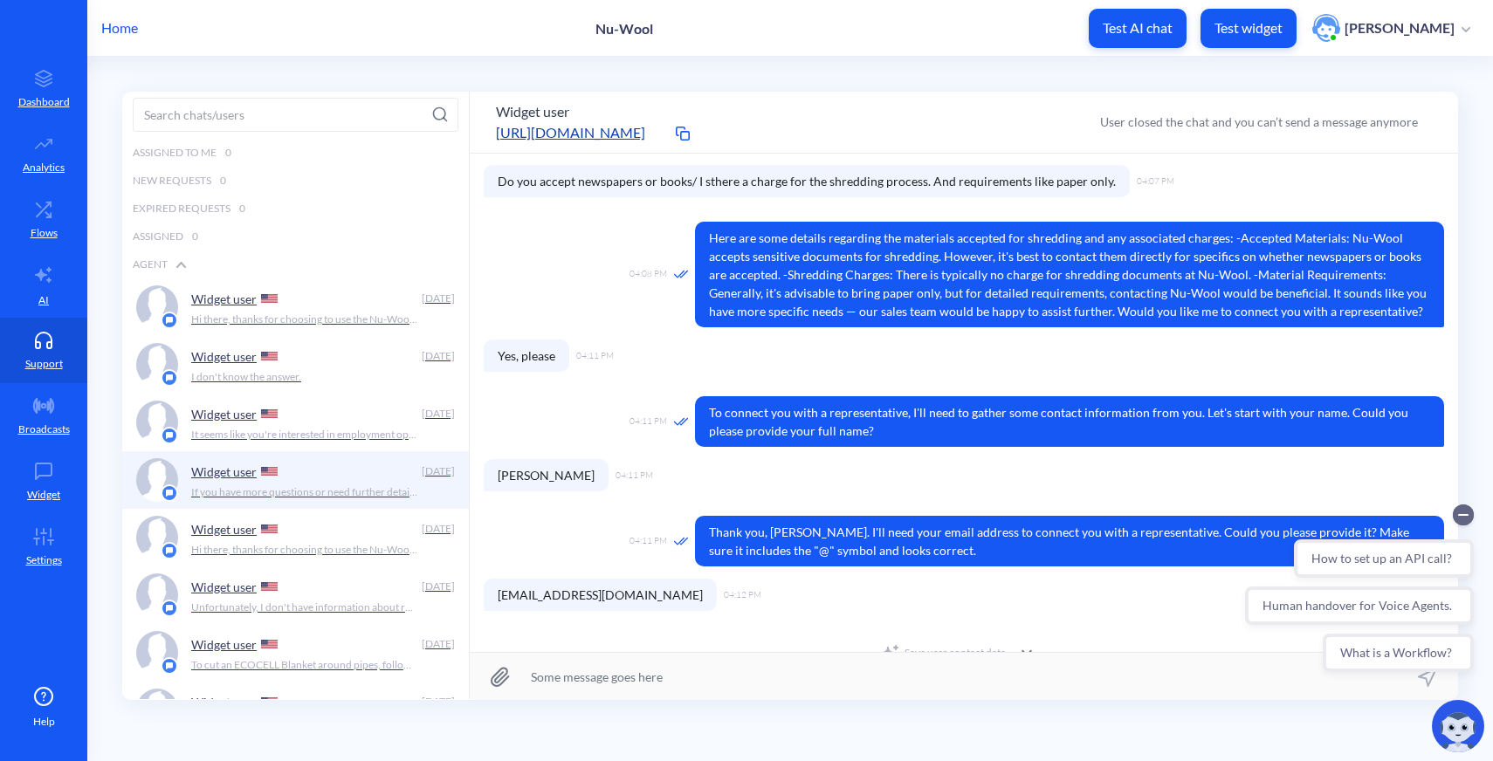
scroll to position [473, 0]
